Goal: Task Accomplishment & Management: Manage account settings

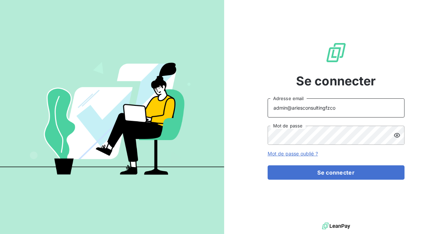
click at [332, 109] on input "admin@ariesconsultingfzco" at bounding box center [335, 107] width 137 height 19
type input "admin@bonifassi"
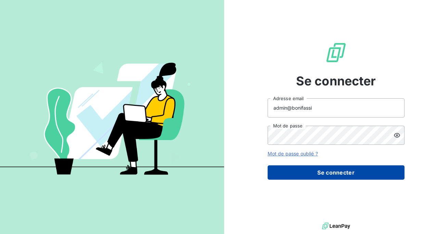
click at [319, 171] on button "Se connecter" at bounding box center [335, 172] width 137 height 14
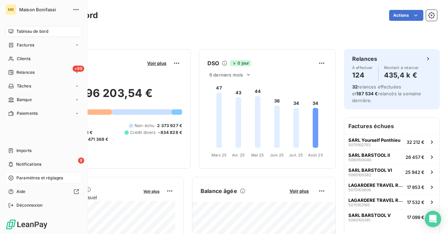
click at [31, 179] on span "Paramètres et réglages" at bounding box center [39, 178] width 46 height 6
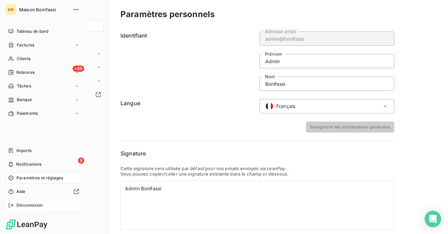
click at [9, 204] on icon at bounding box center [10, 205] width 5 height 5
